Goal: Unclear: Unclear

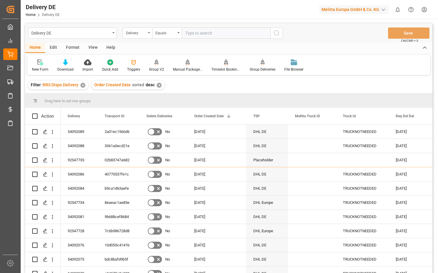
scroll to position [296, 0]
